Goal: Task Accomplishment & Management: Complete application form

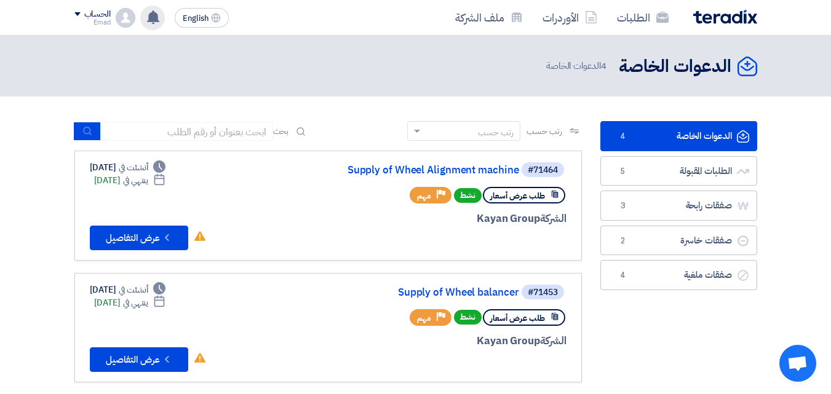
click at [151, 16] on use at bounding box center [153, 17] width 12 height 14
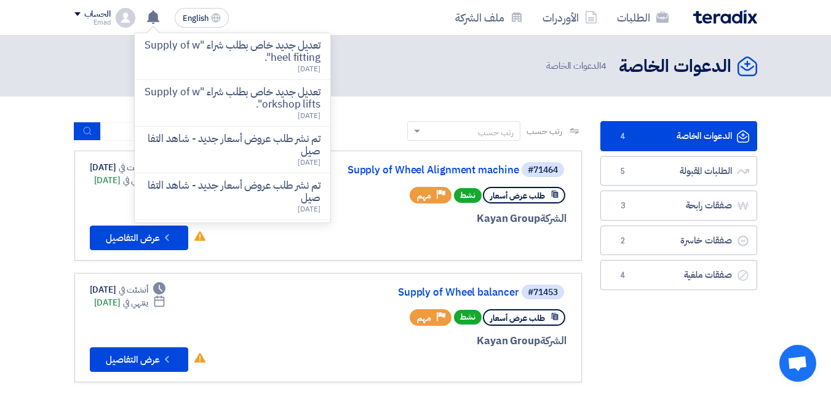
click at [242, 101] on p "تعديل جديد خاص بطلب شراء "Supply of workshop lifts"." at bounding box center [233, 98] width 176 height 25
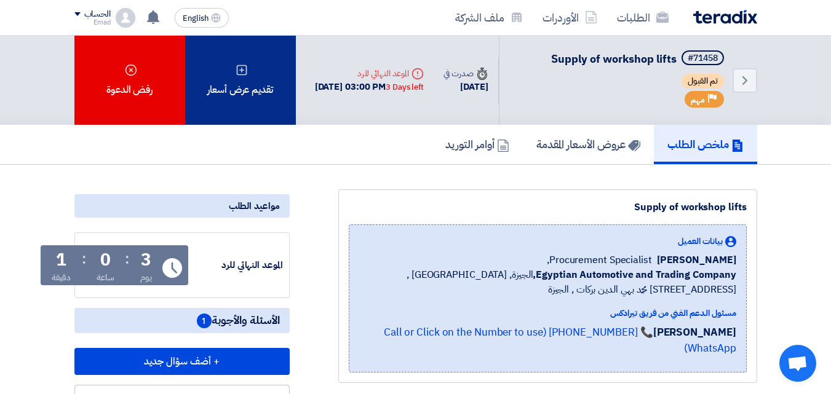
click at [247, 76] on icon at bounding box center [242, 70] width 12 height 12
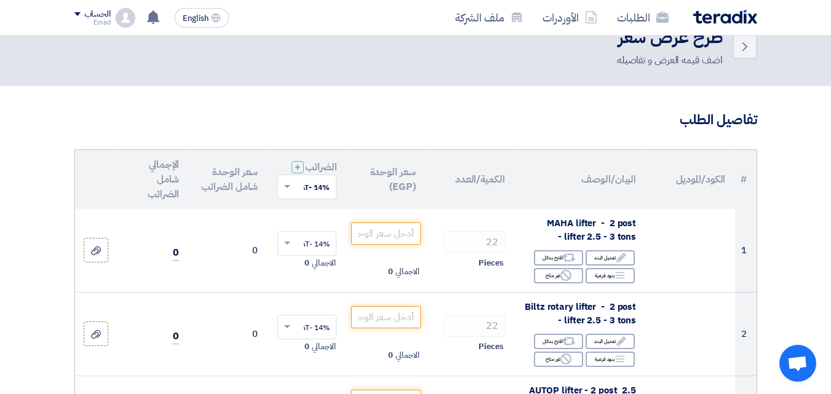
scroll to position [50, 0]
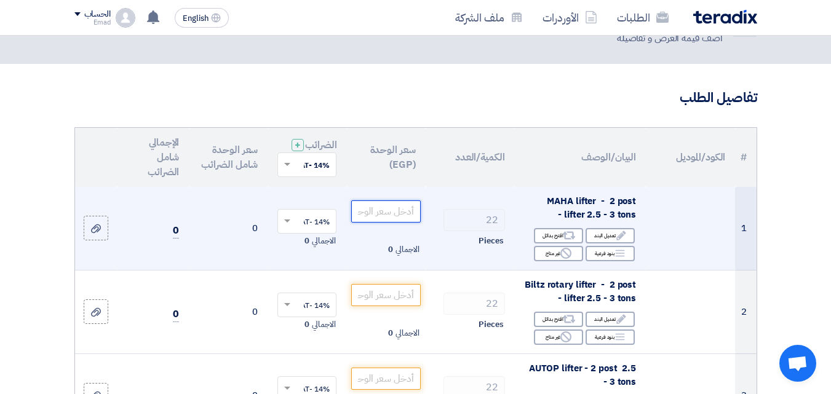
click at [396, 222] on input "number" at bounding box center [385, 211] width 69 height 22
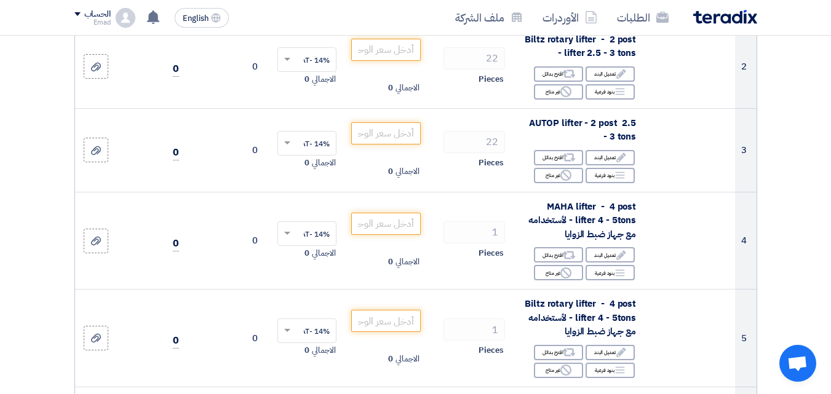
scroll to position [318, 0]
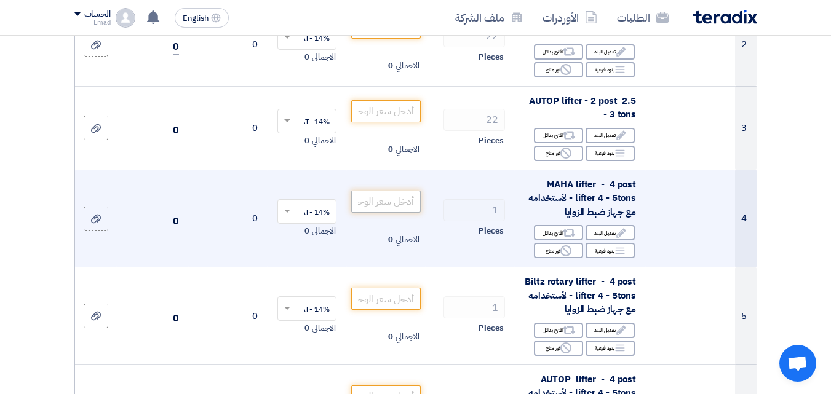
type input "506400"
click at [394, 213] on input "number" at bounding box center [385, 202] width 69 height 22
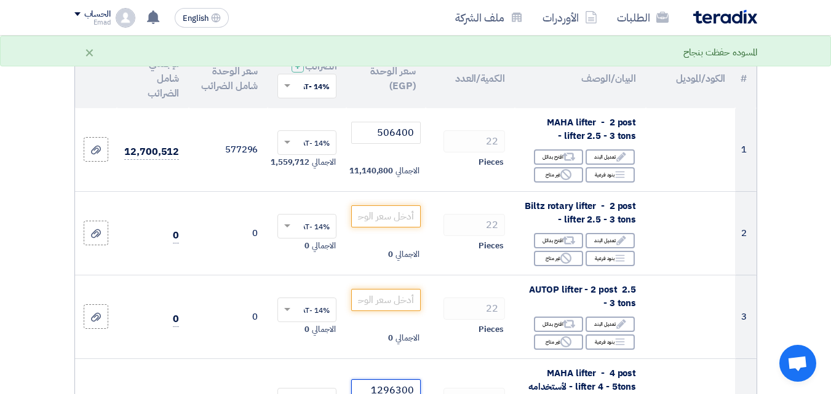
scroll to position [110, 0]
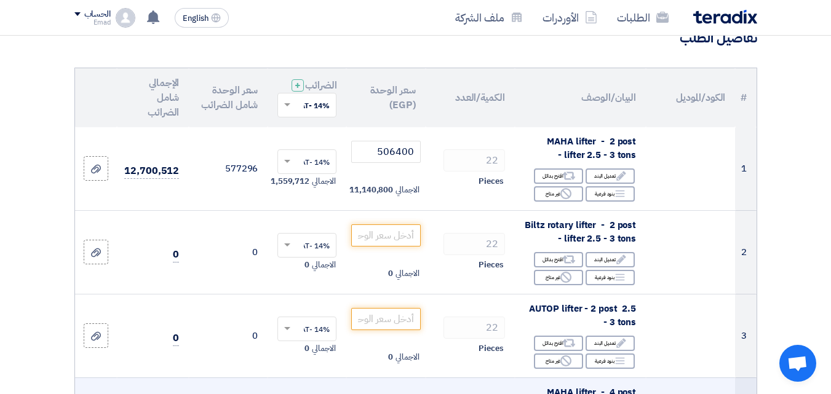
type input "1296300"
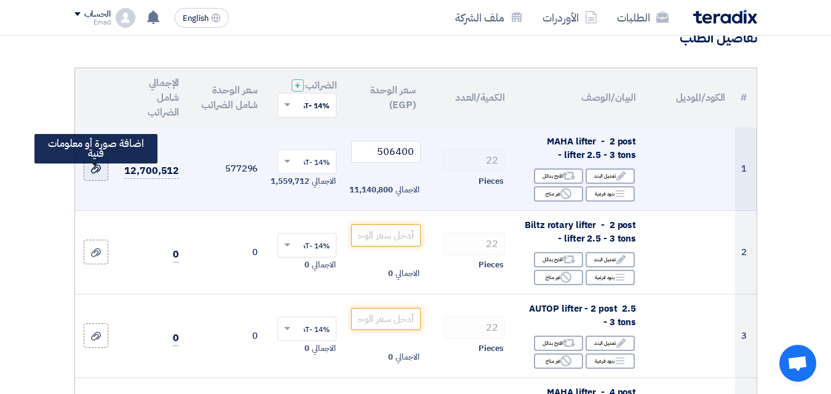
click at [106, 181] on label at bounding box center [96, 168] width 25 height 25
click at [0, 0] on input "file" at bounding box center [0, 0] width 0 height 0
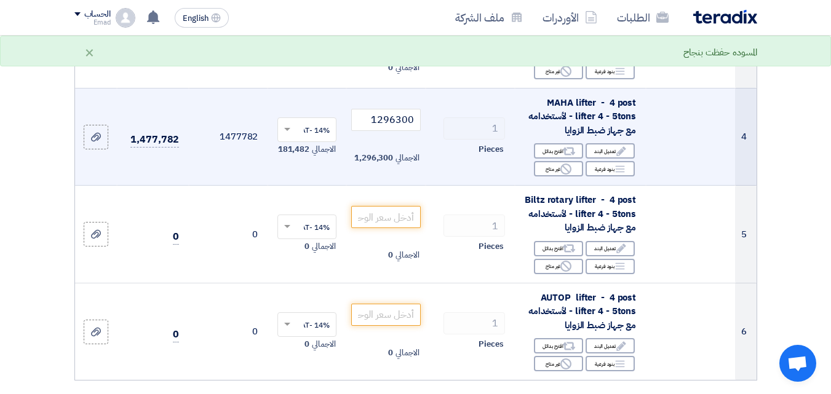
scroll to position [403, 0]
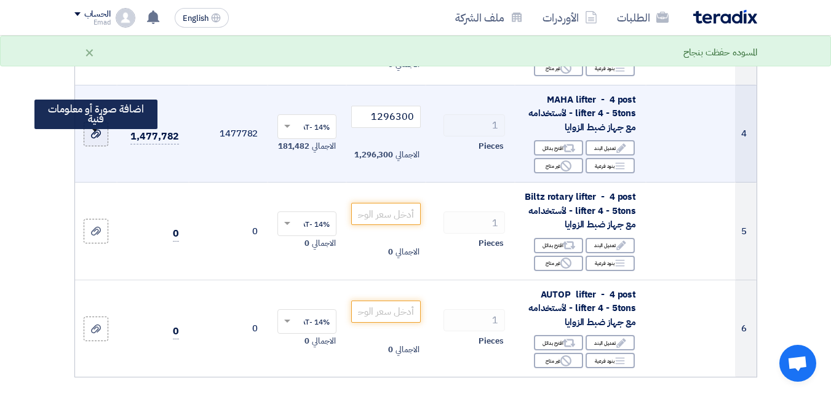
click at [91, 139] on icon at bounding box center [96, 134] width 10 height 10
click at [0, 0] on input "file" at bounding box center [0, 0] width 0 height 0
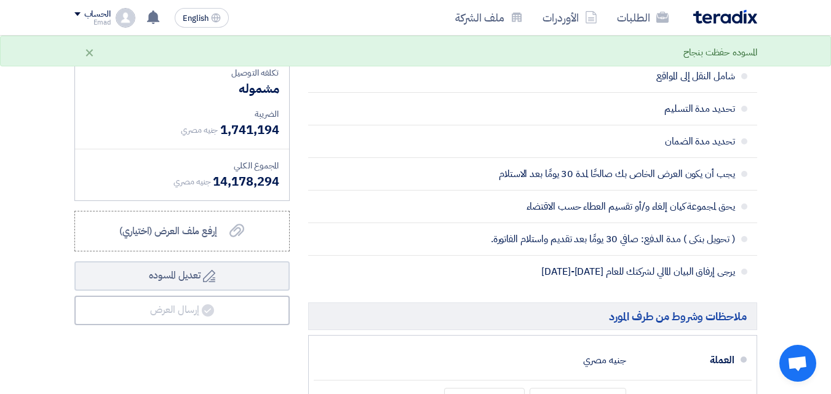
scroll to position [894, 0]
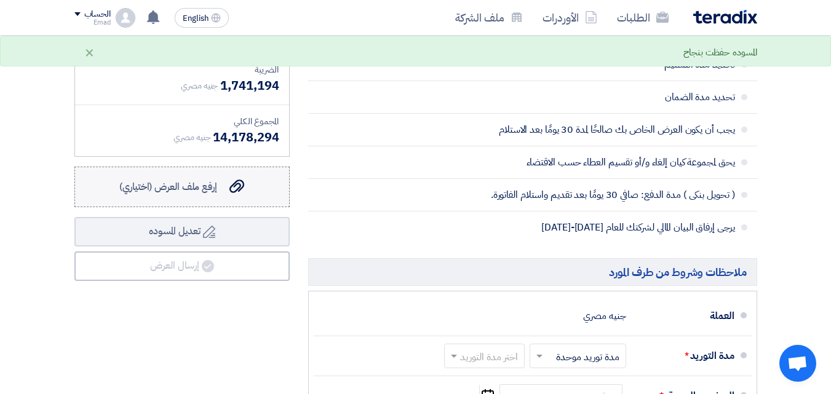
click at [238, 194] on use at bounding box center [236, 187] width 15 height 14
click at [0, 0] on input "إرفع ملف العرض (اختياري) إرفع ملف العرض (اختياري)" at bounding box center [0, 0] width 0 height 0
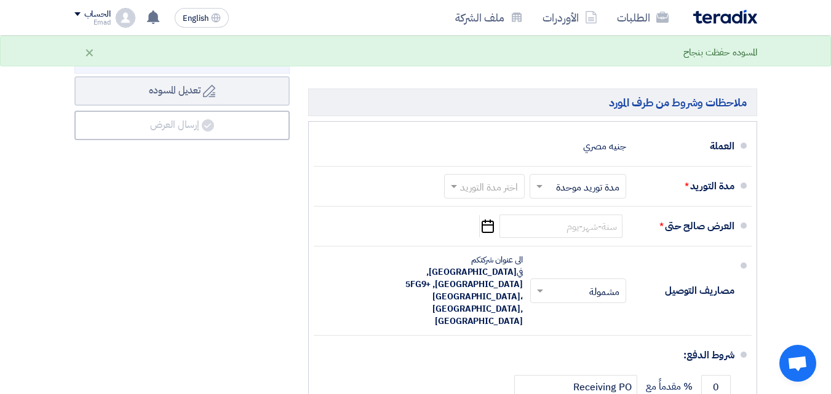
scroll to position [1073, 0]
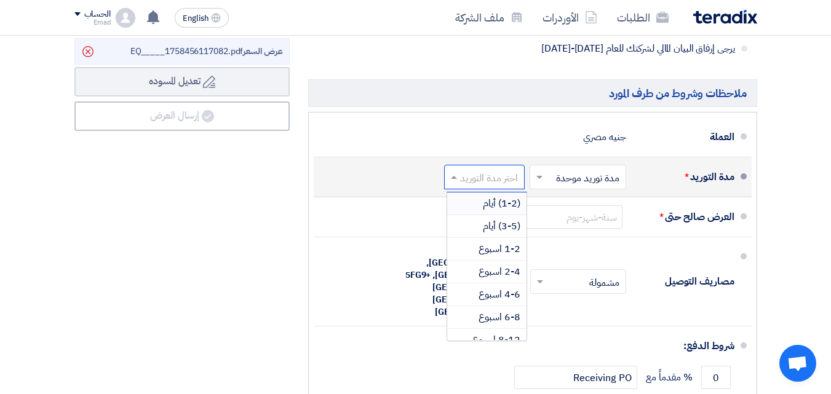
click at [507, 183] on input "text" at bounding box center [482, 179] width 74 height 18
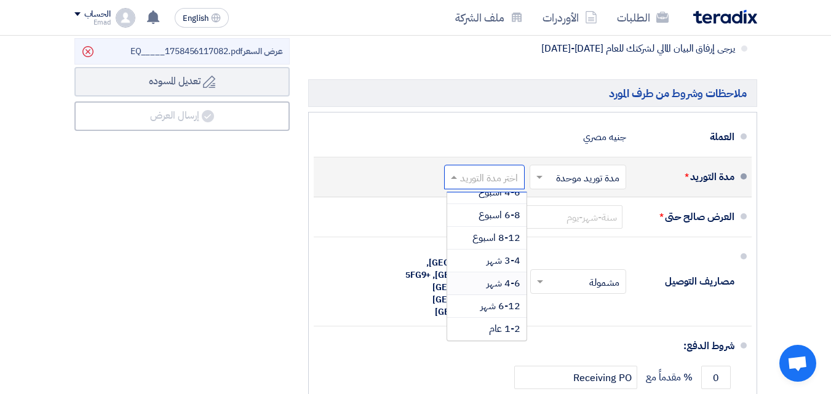
click at [494, 291] on span "4-6 شهر" at bounding box center [503, 283] width 34 height 15
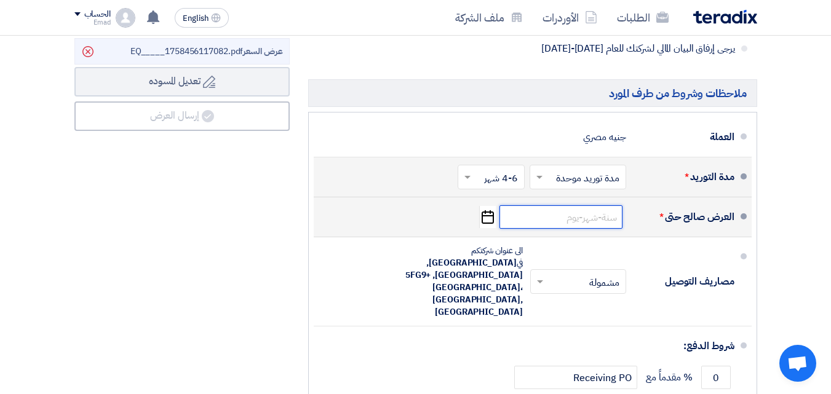
click at [576, 222] on input at bounding box center [560, 216] width 123 height 23
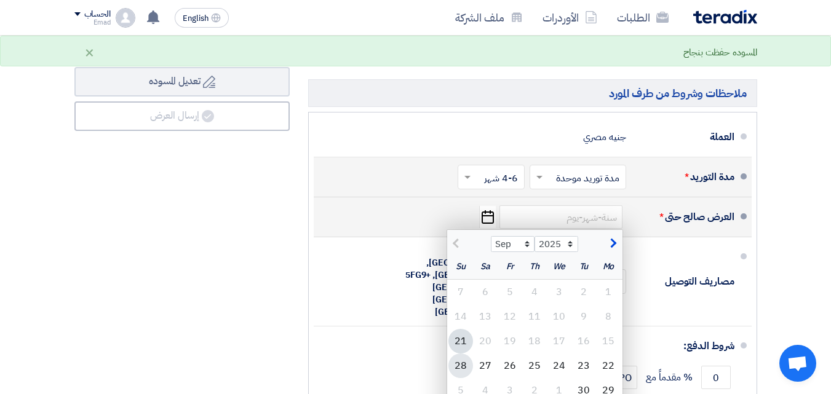
click at [464, 376] on div "28" at bounding box center [460, 366] width 25 height 25
type input "[DATE]"
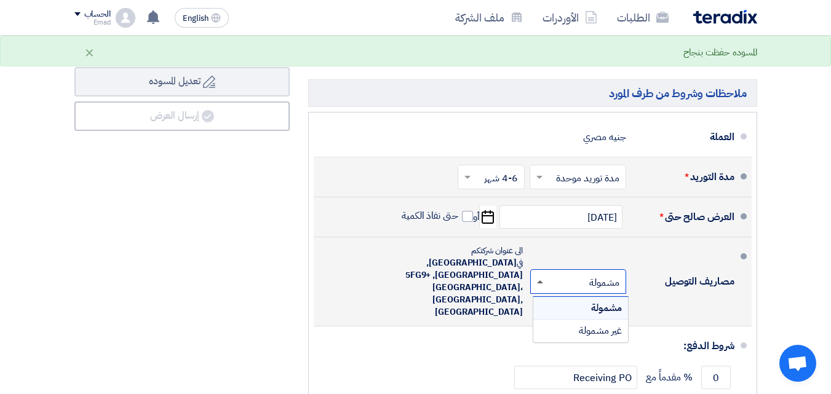
click at [538, 280] on span at bounding box center [540, 281] width 6 height 3
click at [568, 304] on div "مشمولة" at bounding box center [580, 308] width 95 height 23
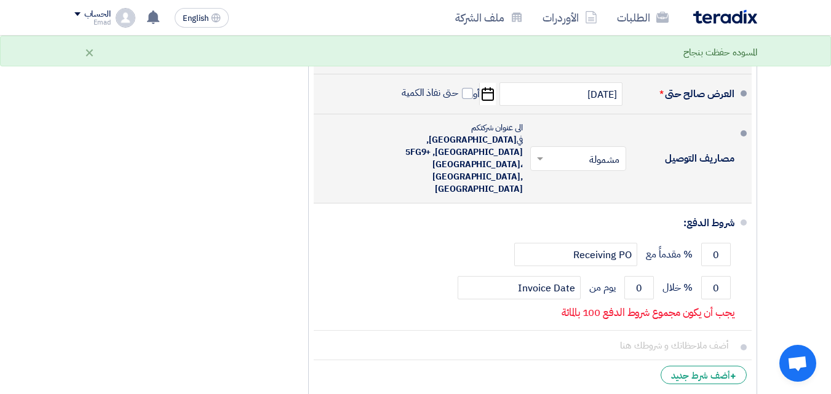
scroll to position [1202, 0]
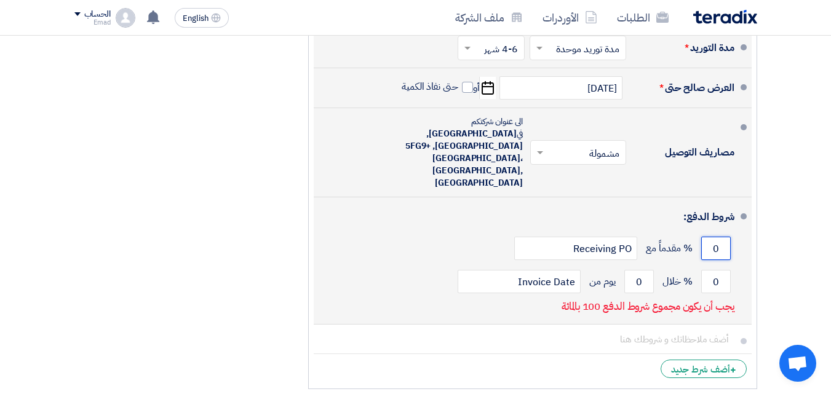
click at [715, 237] on input "0" at bounding box center [716, 248] width 30 height 23
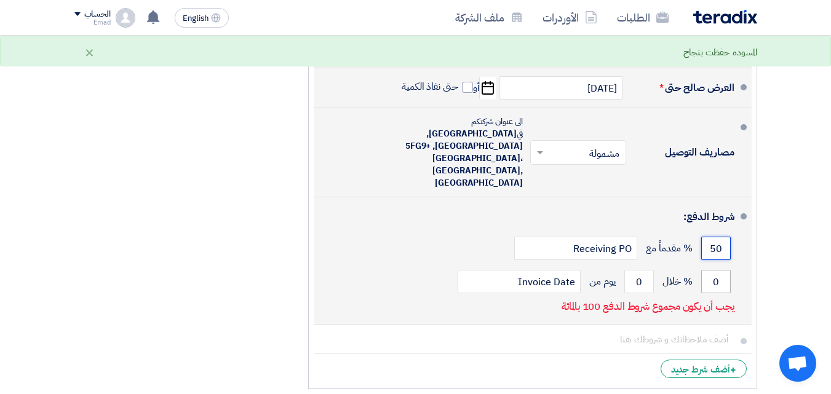
type input "50"
click at [706, 270] on input "0" at bounding box center [716, 281] width 30 height 23
drag, startPoint x: 712, startPoint y: 268, endPoint x: 718, endPoint y: 267, distance: 6.3
click at [718, 270] on input "0" at bounding box center [716, 281] width 30 height 23
type input "50"
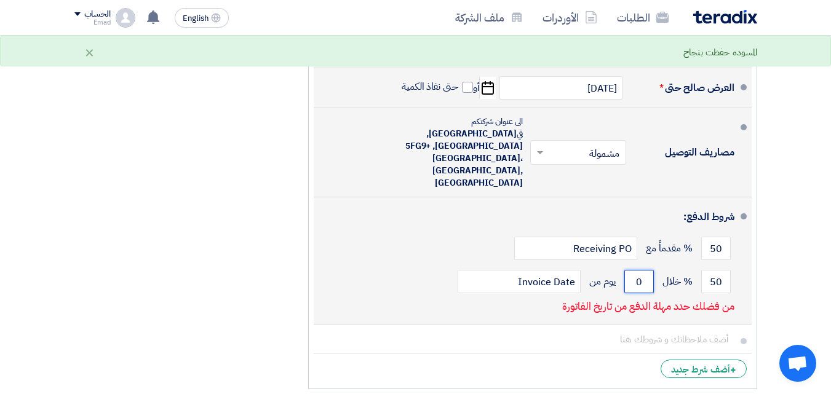
click at [642, 270] on input "0" at bounding box center [639, 281] width 30 height 23
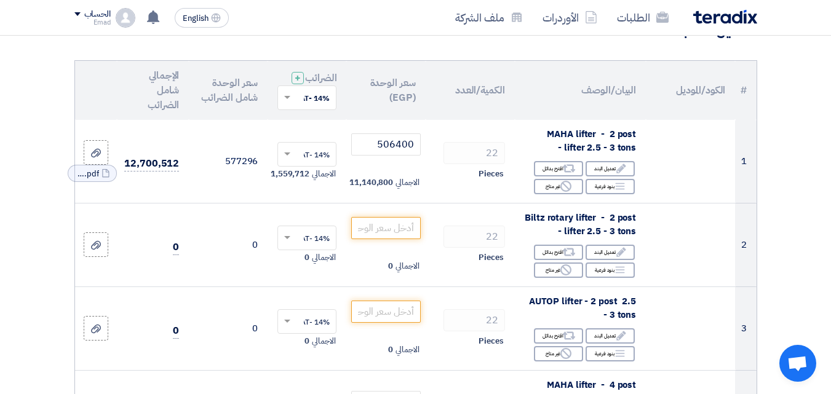
scroll to position [143, 0]
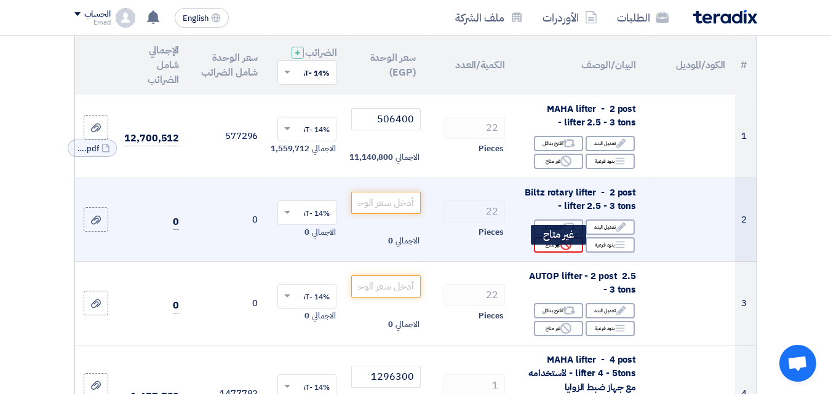
type input "30"
click at [551, 253] on div "Reject غير متاح" at bounding box center [558, 244] width 49 height 15
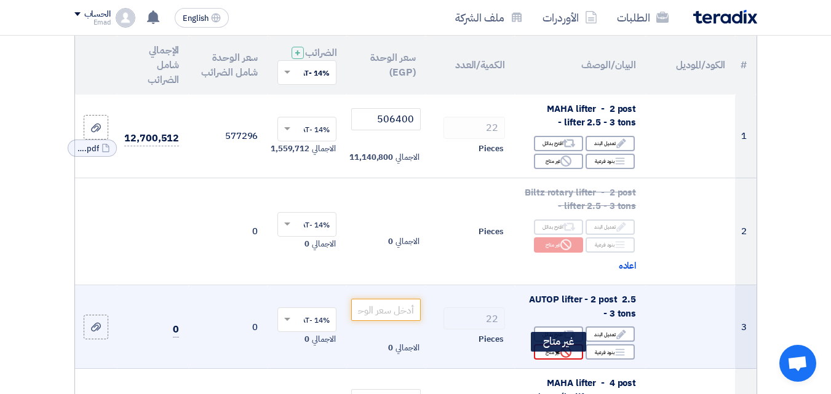
click at [553, 360] on div "Reject غير متاح" at bounding box center [558, 351] width 49 height 15
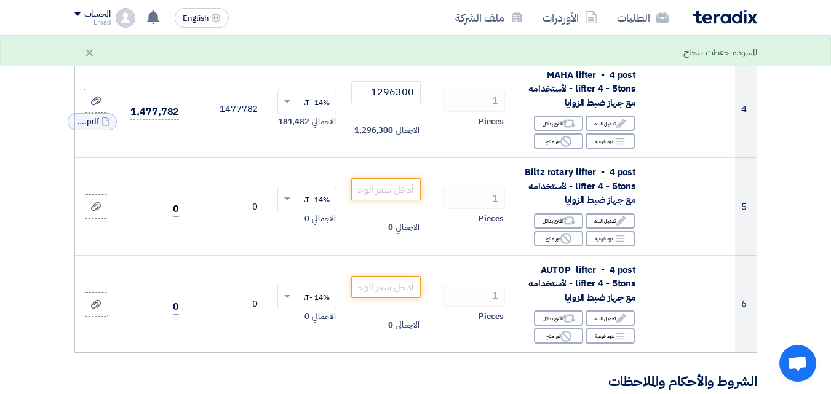
scroll to position [507, 0]
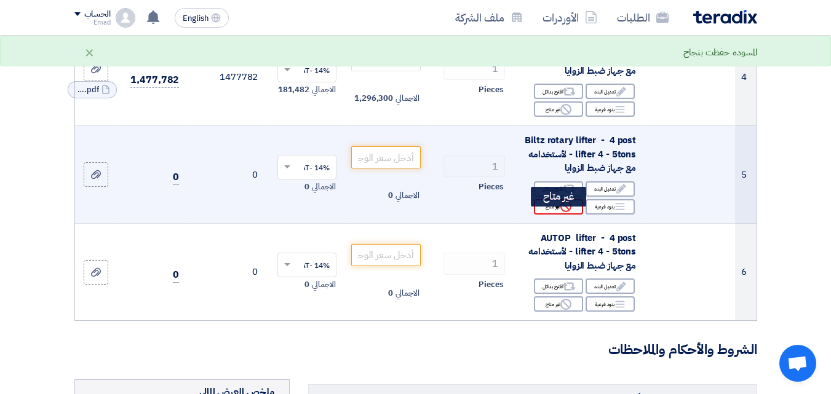
click at [551, 215] on div "Reject غير متاح" at bounding box center [558, 206] width 49 height 15
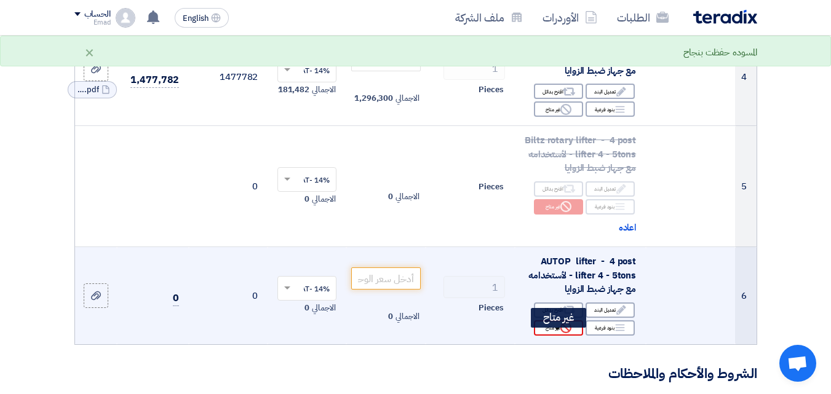
click at [546, 336] on div "Reject غير متاح" at bounding box center [558, 327] width 49 height 15
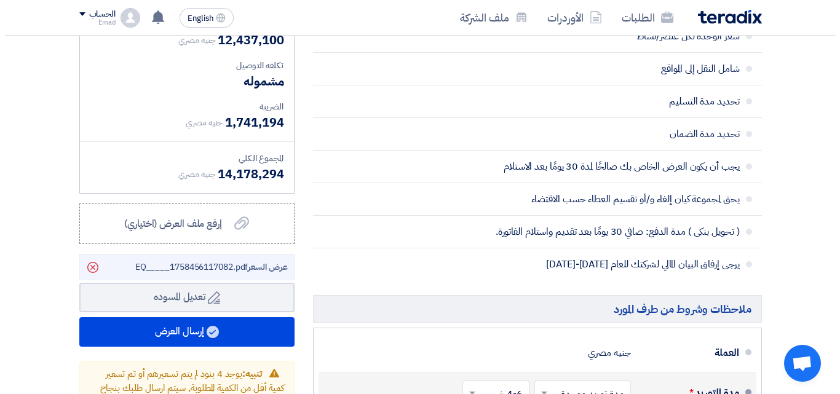
scroll to position [975, 0]
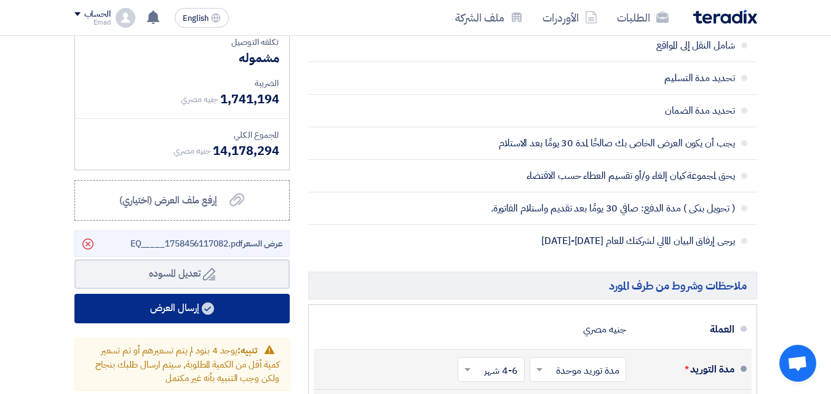
click at [183, 324] on button "إرسال العرض" at bounding box center [181, 309] width 215 height 30
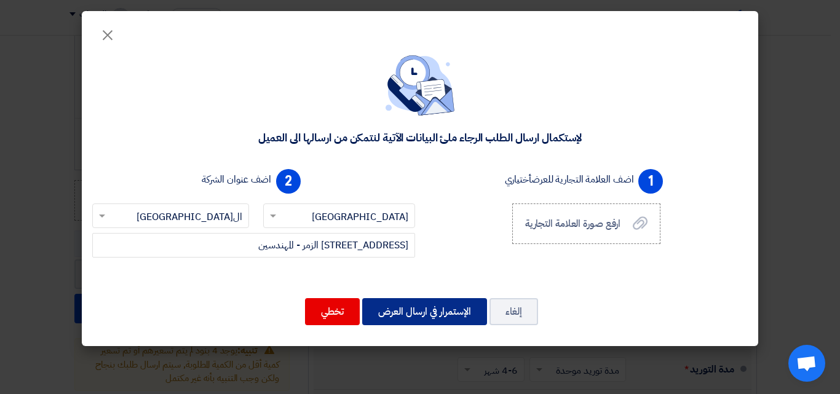
click at [425, 311] on button "الإستمرار في ارسال العرض" at bounding box center [424, 311] width 125 height 27
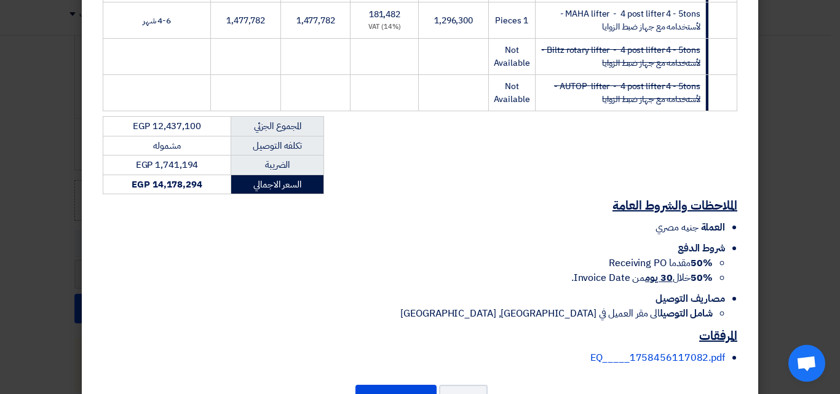
scroll to position [381, 0]
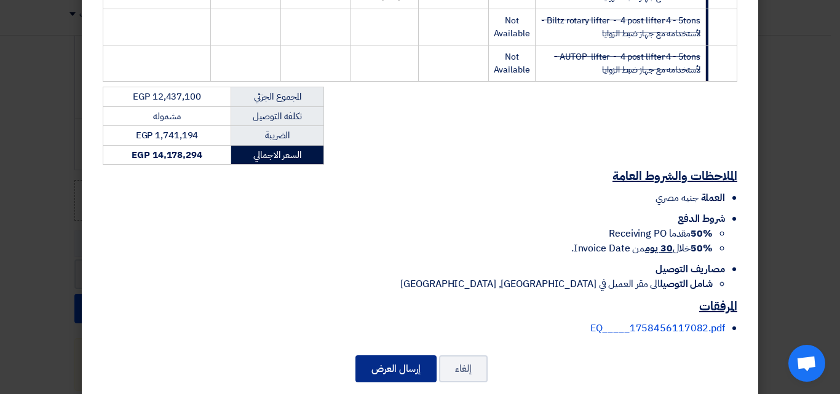
click at [395, 362] on button "إرسال العرض" at bounding box center [395, 368] width 81 height 27
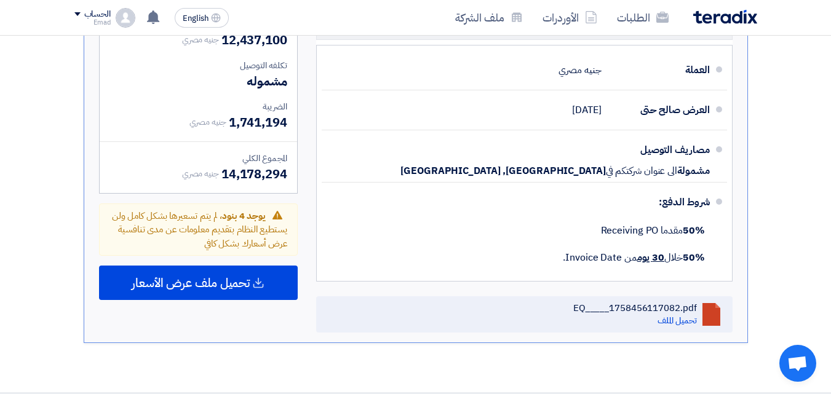
scroll to position [982, 0]
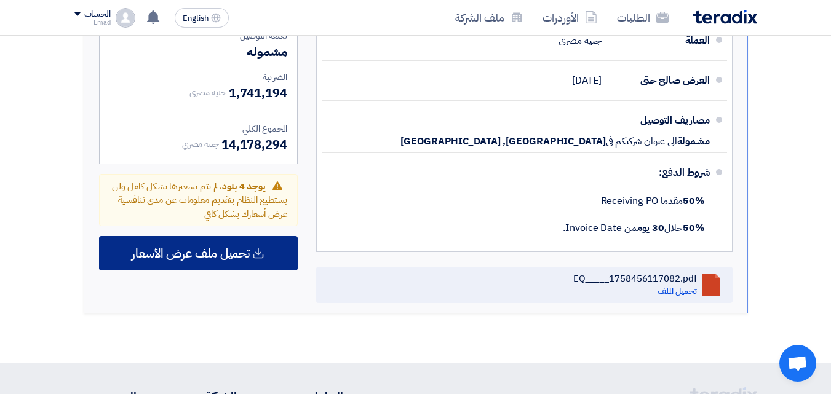
click at [224, 253] on span "تحميل ملف عرض الأسعار" at bounding box center [191, 253] width 118 height 11
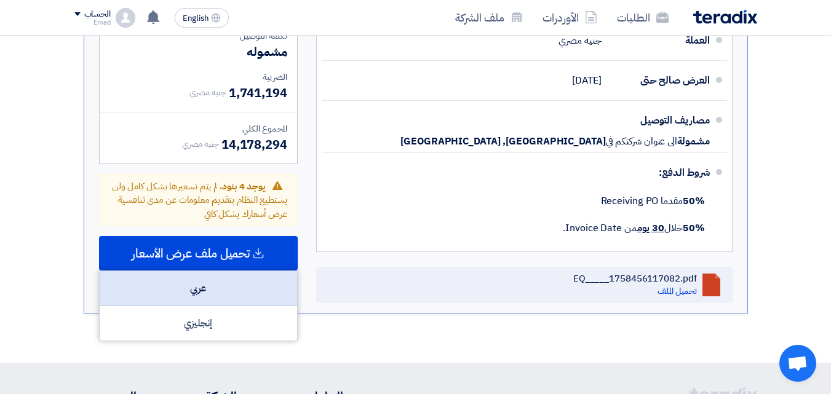
click at [210, 293] on div "عربي" at bounding box center [198, 288] width 197 height 35
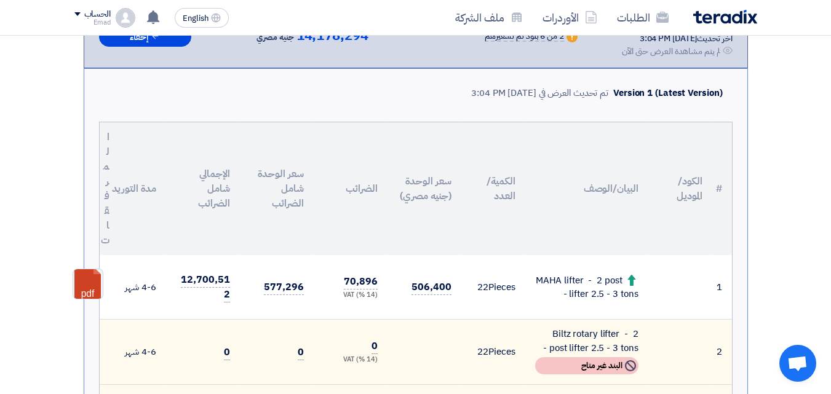
scroll to position [0, 0]
